Goal: Navigation & Orientation: Find specific page/section

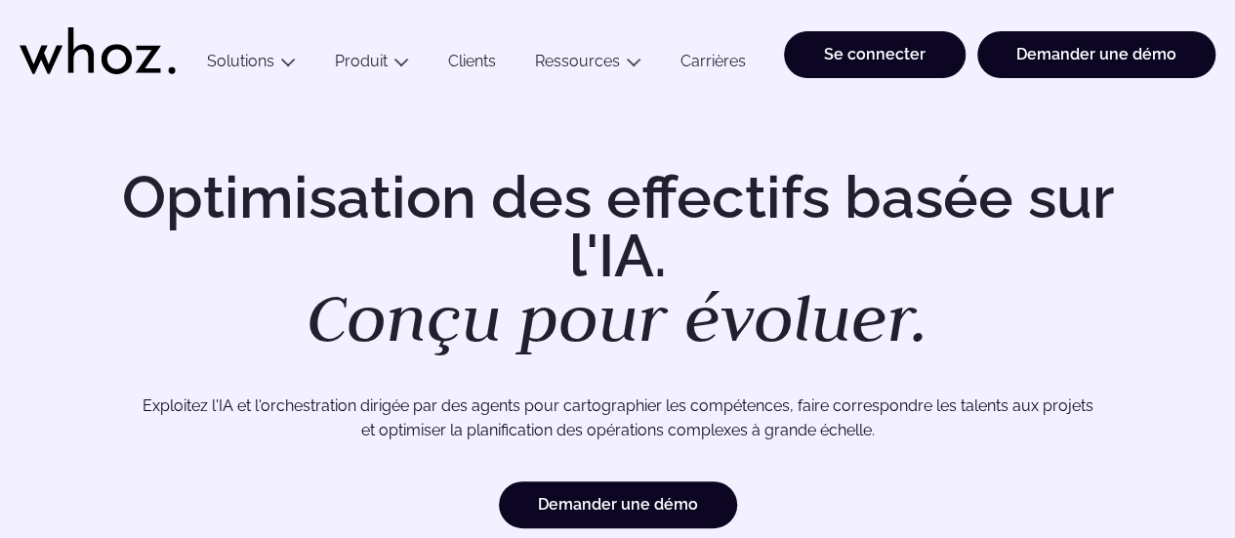
click at [863, 61] on font "Se connecter" at bounding box center [875, 54] width 102 height 19
click at [454, 62] on font "Clients" at bounding box center [472, 61] width 48 height 19
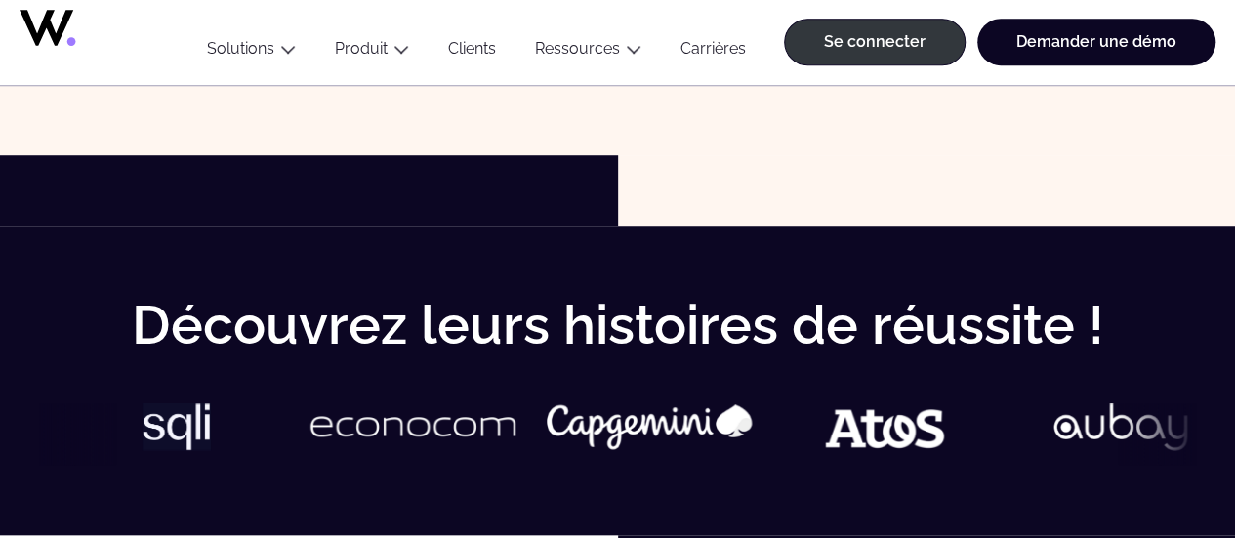
scroll to position [683, 0]
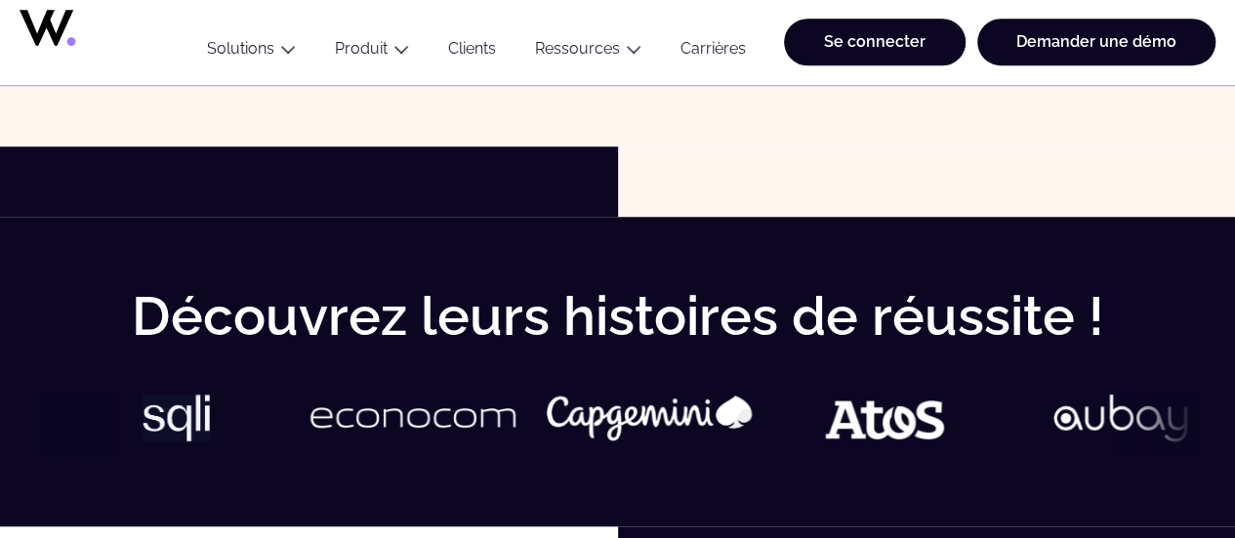
click at [875, 44] on font "Se connecter" at bounding box center [875, 41] width 102 height 19
